Goal: Task Accomplishment & Management: Manage account settings

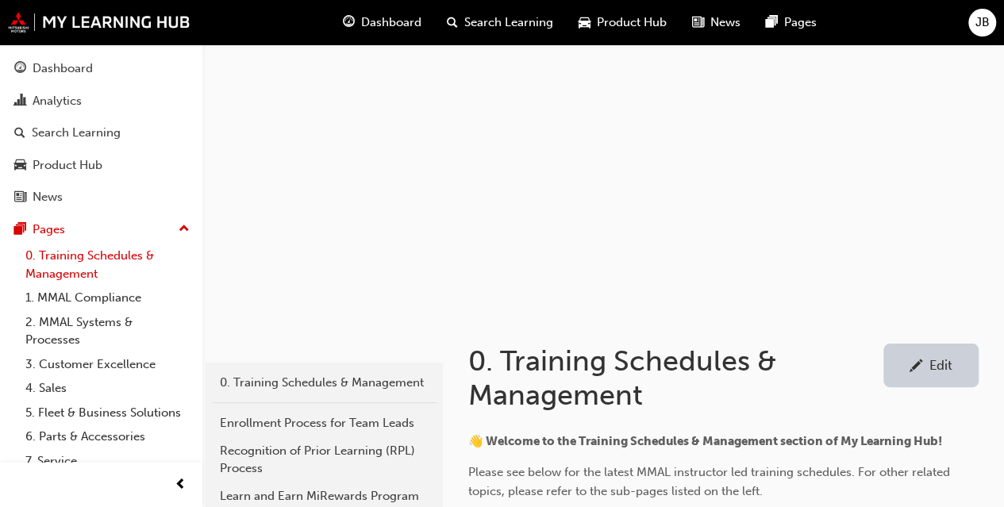
click at [75, 255] on link "0. Training Schedules & Management" at bounding box center [107, 265] width 177 height 42
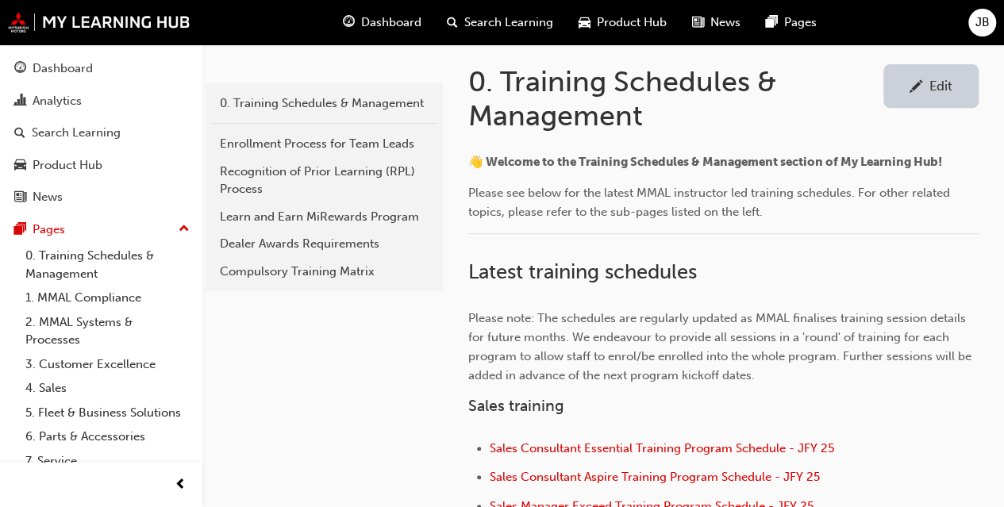
scroll to position [492, 0]
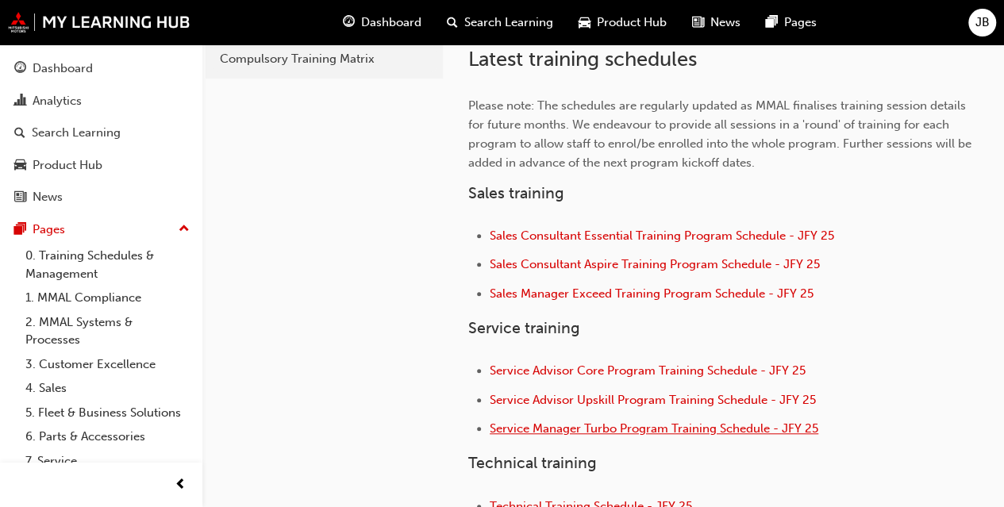
click at [633, 431] on span "Service Manager Turbo Program Training Schedule - JFY 25" at bounding box center [653, 428] width 328 height 14
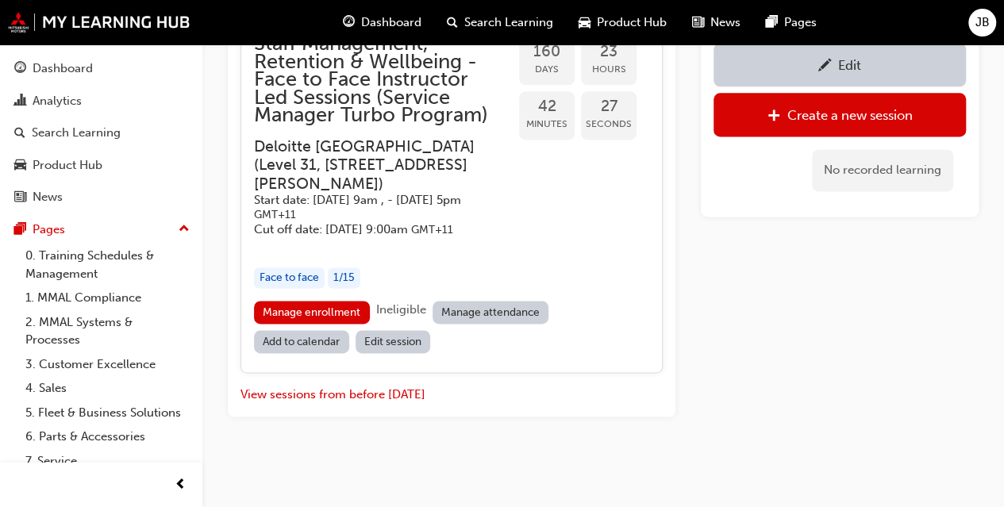
scroll to position [4173, 0]
click at [363, 391] on button "View sessions from before today" at bounding box center [332, 395] width 185 height 18
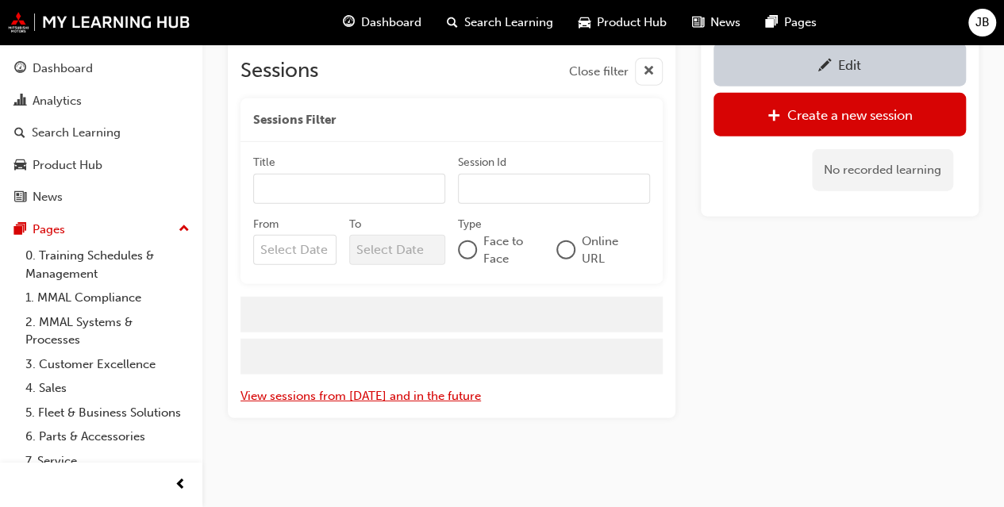
scroll to position [6196, 0]
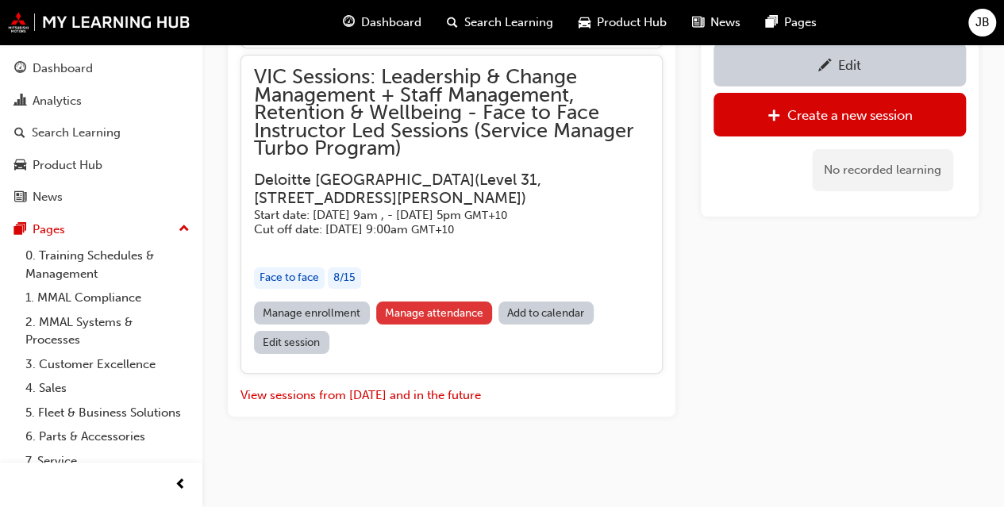
click at [428, 314] on link "Manage attendance" at bounding box center [434, 312] width 117 height 23
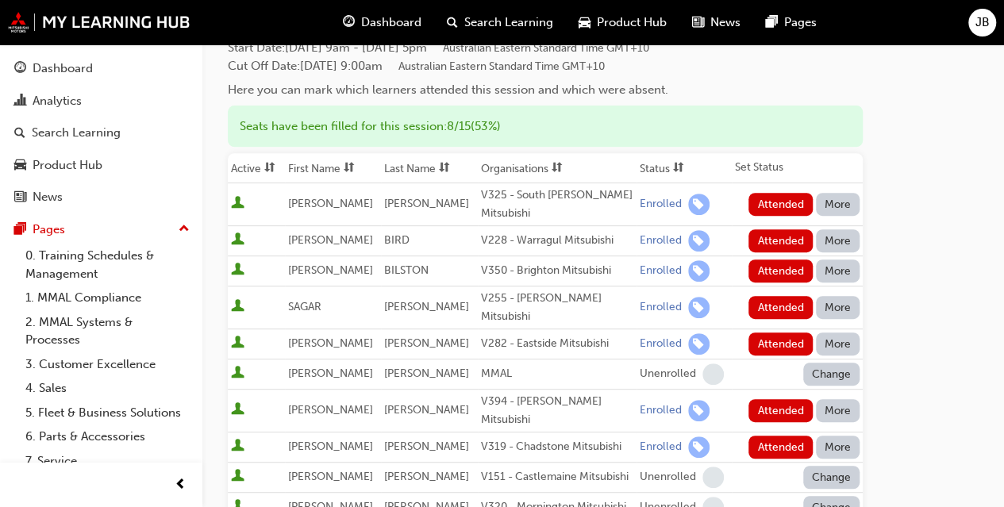
scroll to position [273, 0]
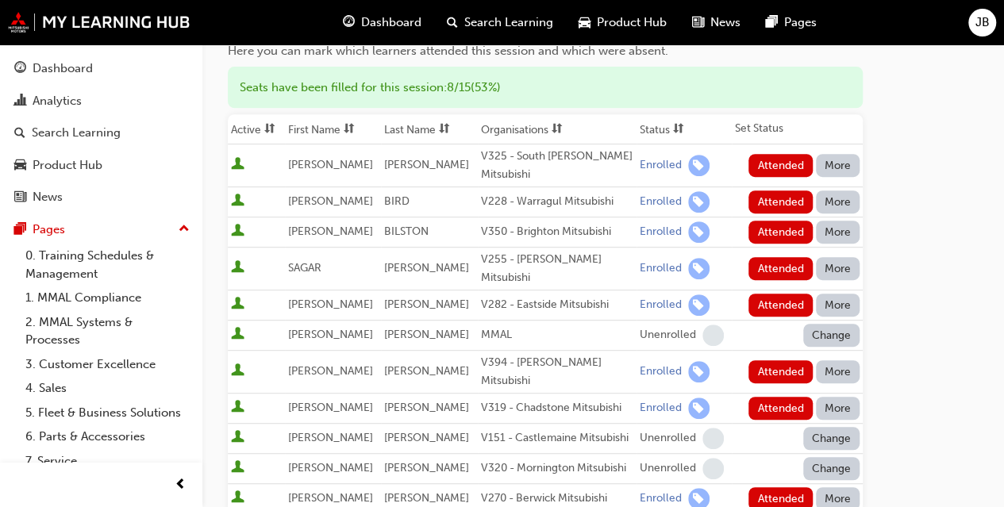
click at [836, 169] on button "More" at bounding box center [838, 165] width 44 height 23
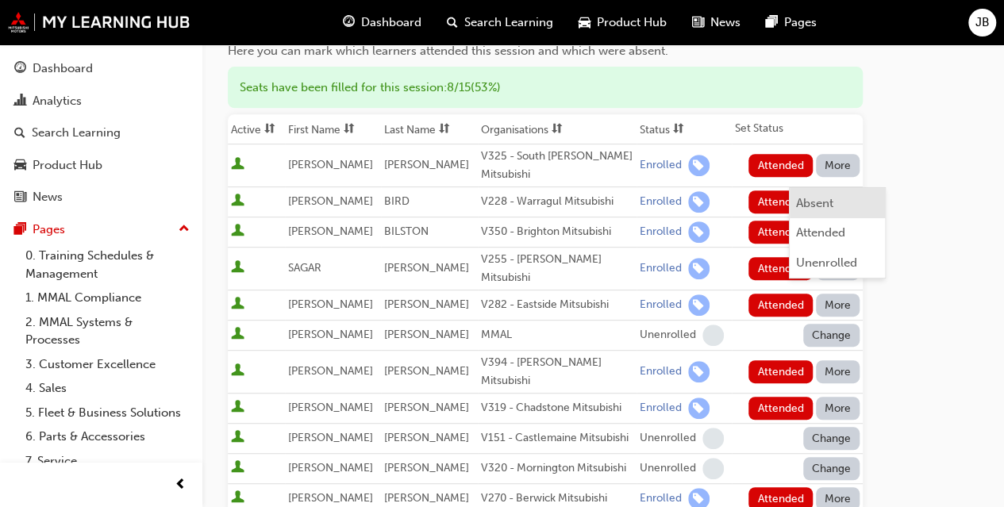
click at [836, 199] on div "Absent" at bounding box center [837, 203] width 83 height 18
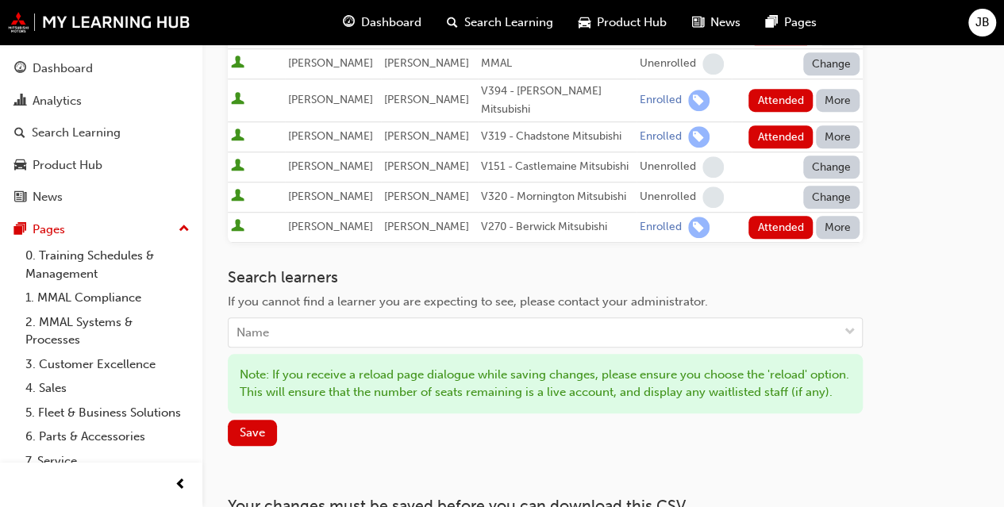
scroll to position [562, 0]
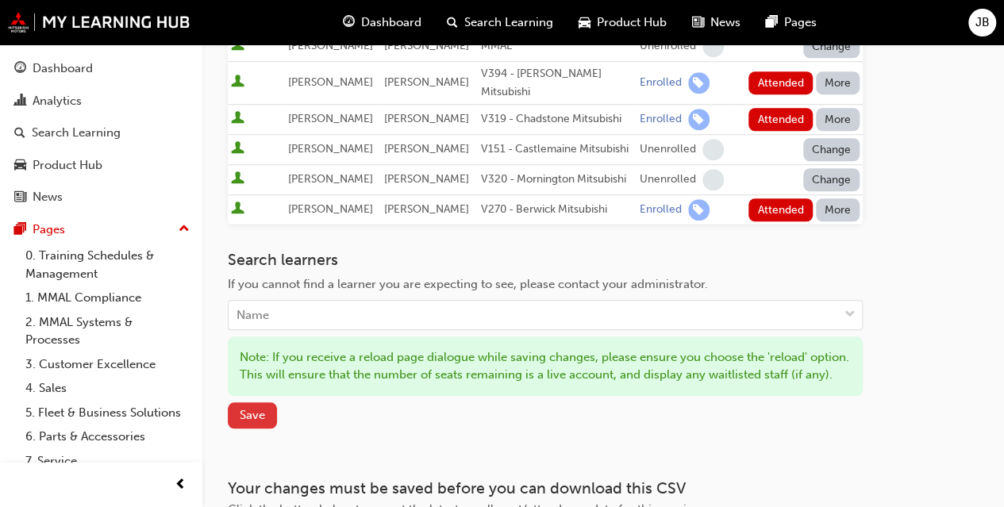
click at [251, 408] on span "Save" at bounding box center [252, 415] width 25 height 14
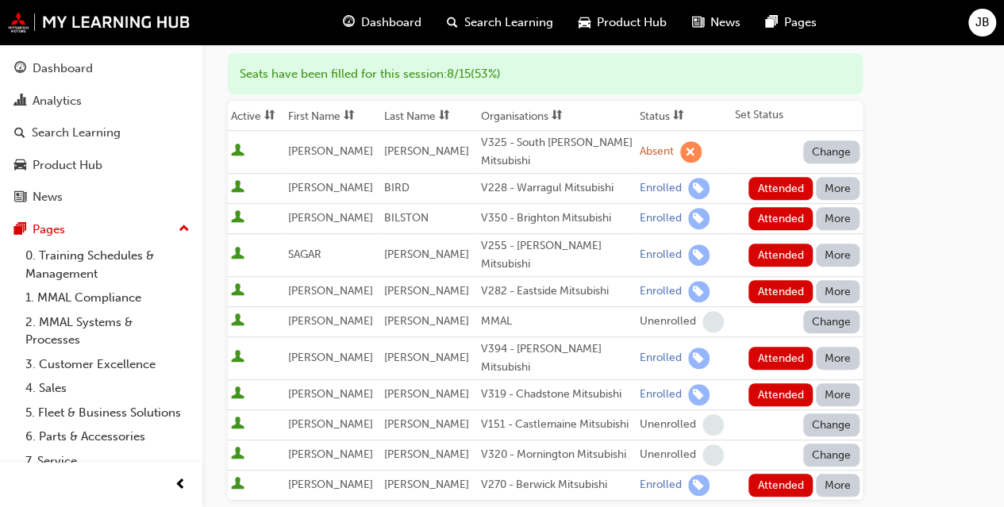
scroll to position [286, 0]
